Goal: Register for event/course

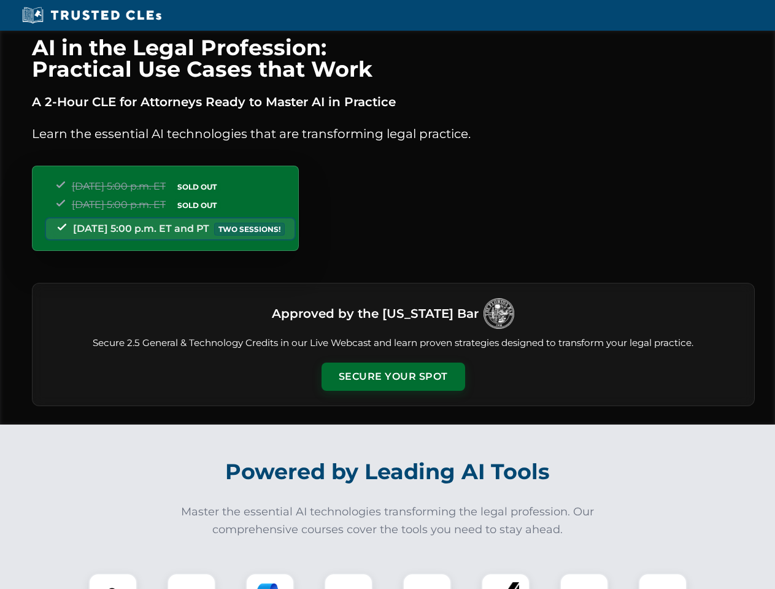
click at [392, 377] on button "Secure Your Spot" at bounding box center [393, 376] width 144 height 28
click at [113, 581] on img at bounding box center [113, 598] width 36 height 36
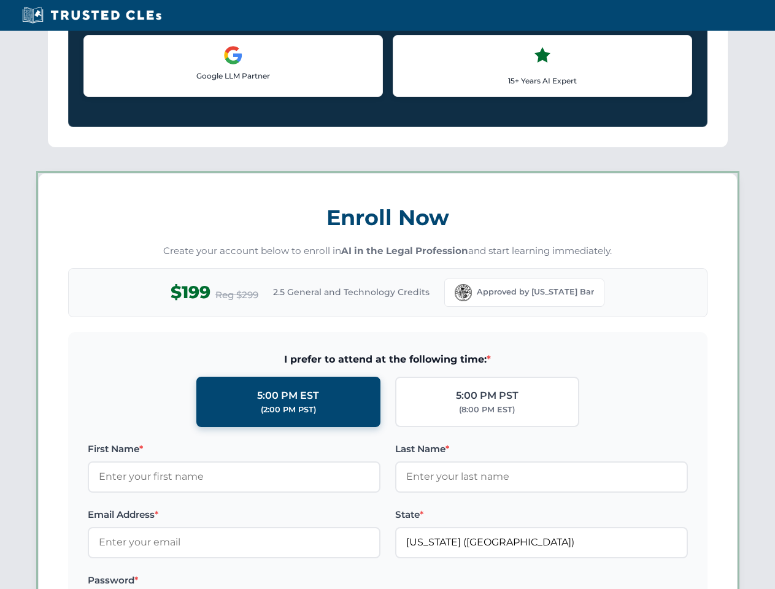
click at [270, 581] on label "Password *" at bounding box center [234, 580] width 293 height 15
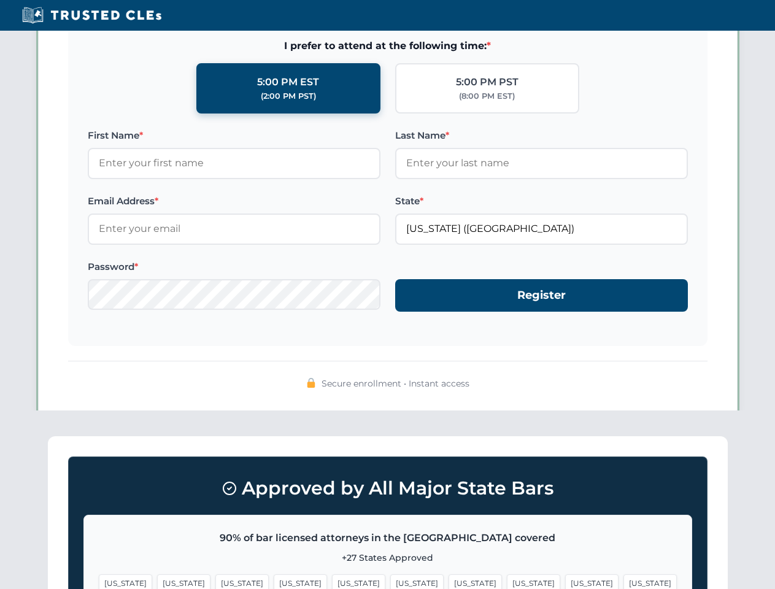
click at [565, 581] on span "[US_STATE]" at bounding box center [591, 583] width 53 height 18
